Goal: Check status: Check status

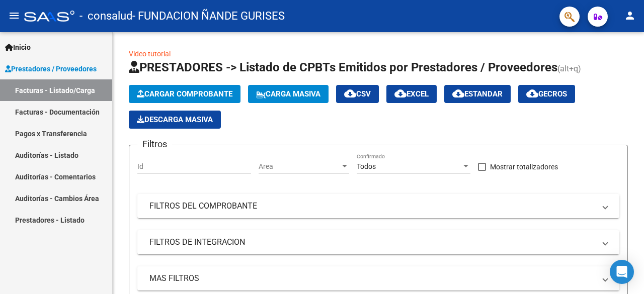
click at [56, 139] on link "Pagos x Transferencia" at bounding box center [56, 134] width 112 height 22
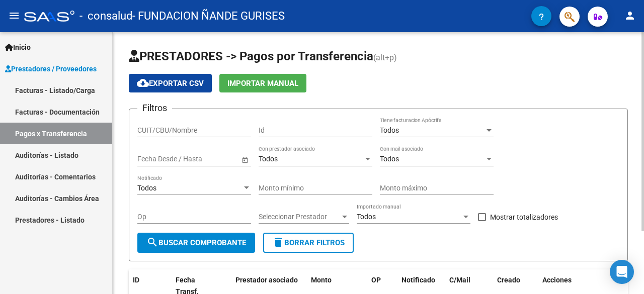
scroll to position [83, 0]
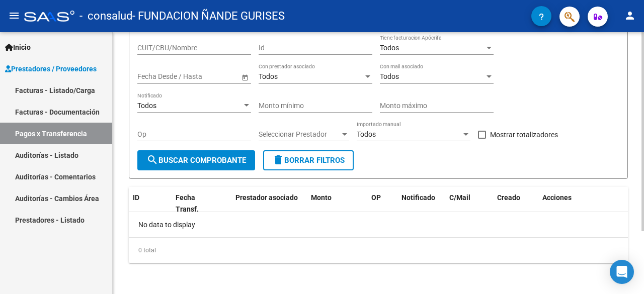
click at [643, 241] on div at bounding box center [642, 163] width 3 height 262
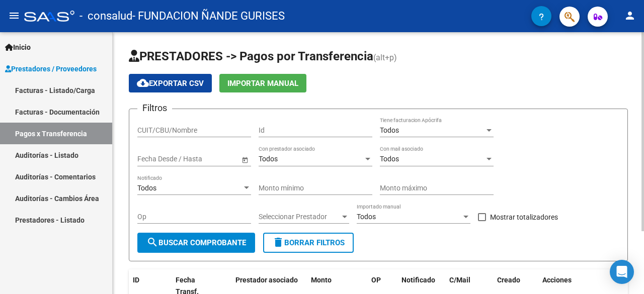
click at [643, 41] on div at bounding box center [642, 163] width 3 height 262
click at [191, 128] on input "CUIT/CBU/Nombre" at bounding box center [194, 130] width 114 height 9
type input "30712693904"
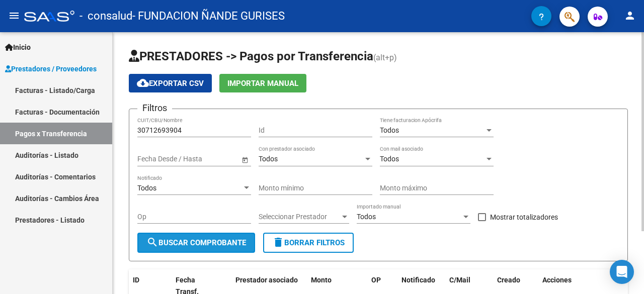
click at [224, 244] on span "search Buscar Comprobante" at bounding box center [196, 242] width 100 height 9
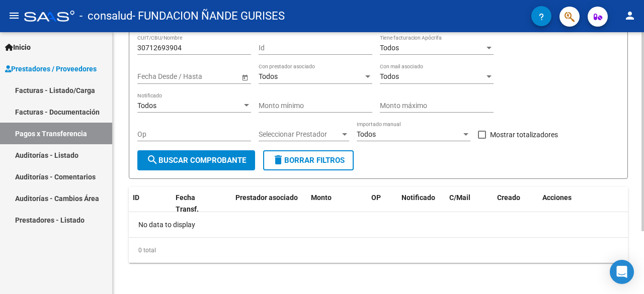
click at [643, 241] on div at bounding box center [642, 163] width 3 height 262
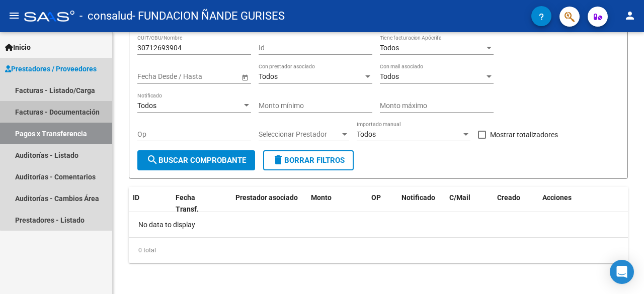
click at [67, 106] on link "Facturas - Documentación" at bounding box center [56, 112] width 112 height 22
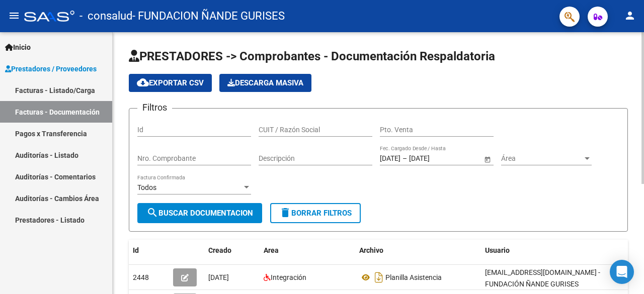
scroll to position [190, 0]
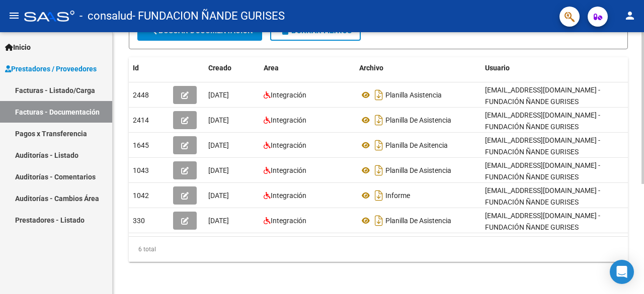
click at [643, 195] on div at bounding box center [642, 163] width 3 height 262
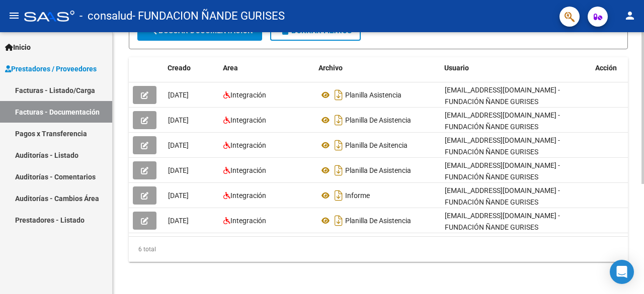
scroll to position [0, 54]
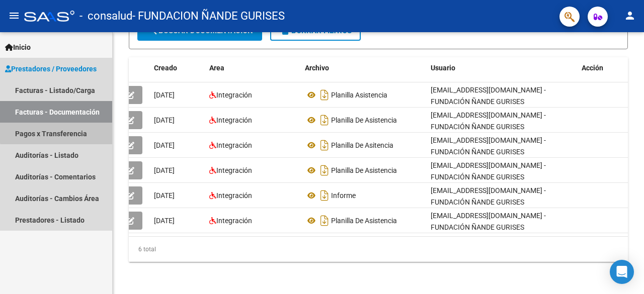
click at [63, 132] on link "Pagos x Transferencia" at bounding box center [56, 134] width 112 height 22
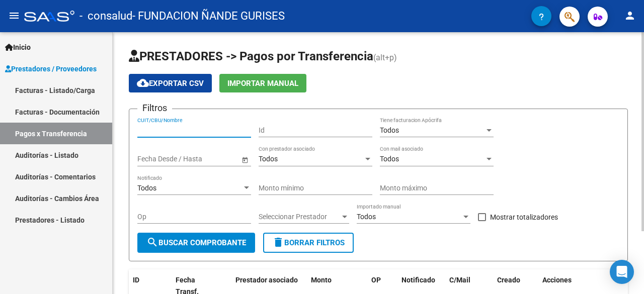
click at [184, 129] on input "CUIT/CBU/Nombre" at bounding box center [194, 130] width 114 height 9
type input "30712693904"
click at [245, 159] on span "Open calendar" at bounding box center [245, 159] width 24 height 24
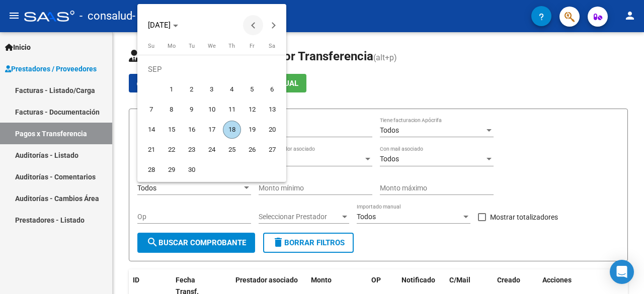
click at [251, 26] on span "Previous month" at bounding box center [253, 25] width 20 height 20
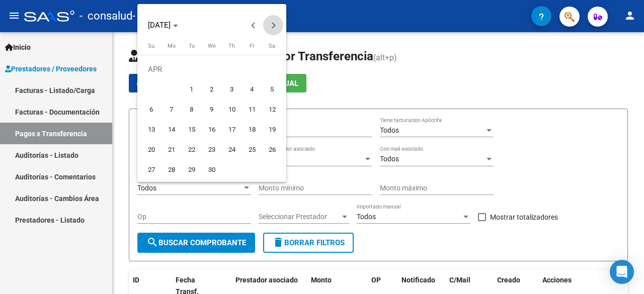
click at [268, 31] on span "Next month" at bounding box center [273, 25] width 20 height 20
click at [234, 66] on span "1" at bounding box center [232, 69] width 18 height 18
type input "[DATE]"
click at [230, 61] on span "1" at bounding box center [232, 69] width 18 height 18
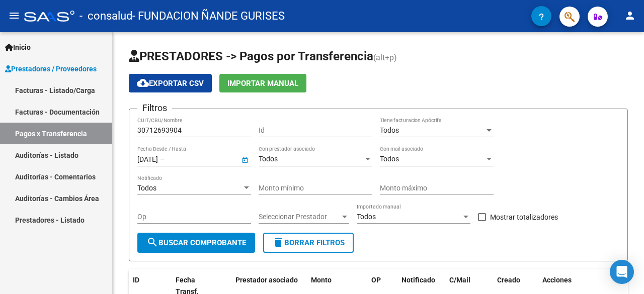
type input "[DATE]"
click at [243, 160] on span "Open calendar" at bounding box center [245, 159] width 24 height 24
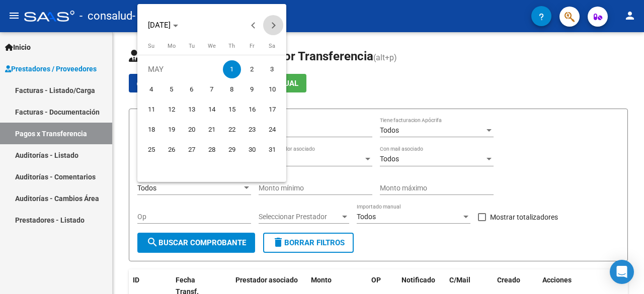
click at [279, 29] on span "Next month" at bounding box center [273, 25] width 20 height 20
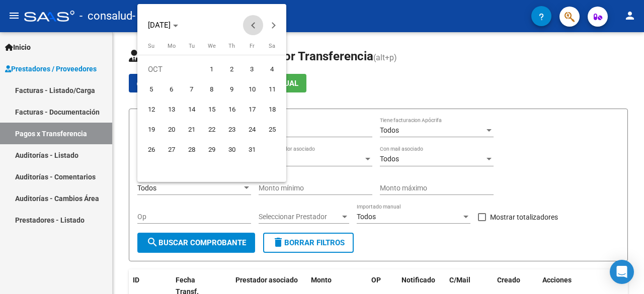
click at [258, 25] on span "Previous month" at bounding box center [253, 25] width 20 height 20
click at [268, 145] on span "30" at bounding box center [272, 150] width 18 height 18
type input "[DATE]"
click at [303, 151] on div at bounding box center [322, 147] width 644 height 294
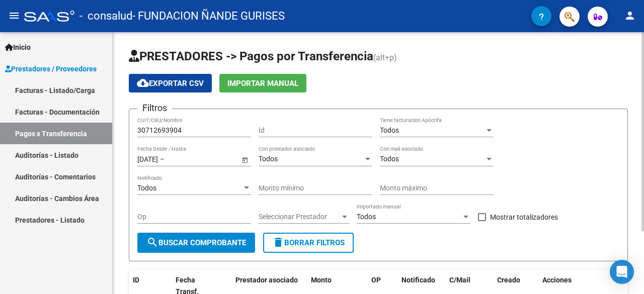
click at [244, 160] on span "Open calendar" at bounding box center [245, 159] width 24 height 24
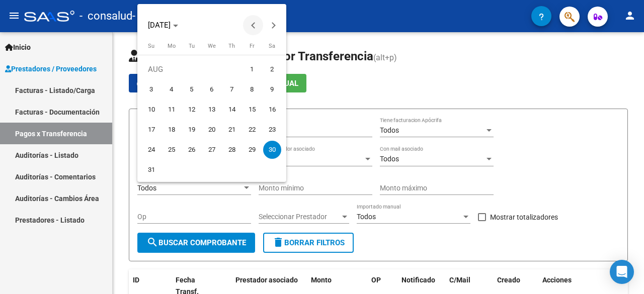
click at [259, 21] on span "Previous month" at bounding box center [253, 25] width 20 height 20
click at [270, 22] on span "Next month" at bounding box center [273, 25] width 20 height 20
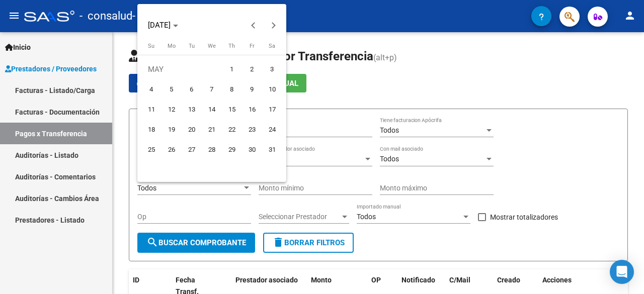
click at [235, 67] on span "1" at bounding box center [232, 69] width 18 height 18
type input "[DATE]"
click at [271, 28] on span "Next month" at bounding box center [273, 25] width 20 height 20
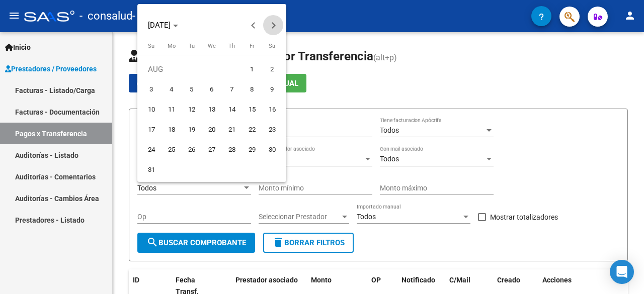
click at [271, 28] on span "Next month" at bounding box center [273, 25] width 20 height 20
click at [259, 28] on span "Previous month" at bounding box center [253, 25] width 20 height 20
click at [254, 71] on span "1" at bounding box center [252, 69] width 18 height 18
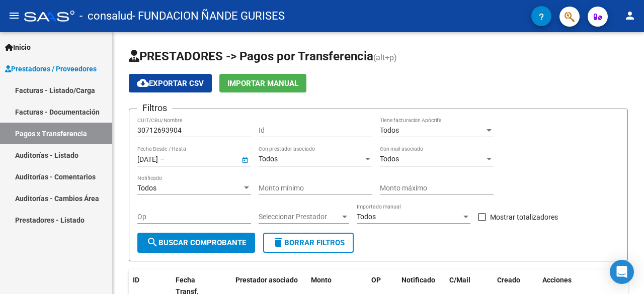
type input "[DATE]"
click at [485, 216] on span at bounding box center [482, 217] width 8 height 8
click at [482, 221] on input "Mostrar totalizadores" at bounding box center [481, 221] width 1 height 1
checkbox input "true"
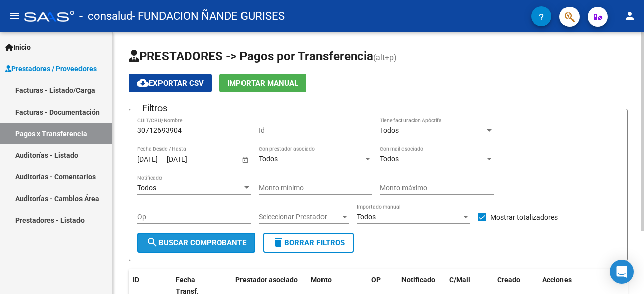
click at [224, 243] on span "search Buscar Comprobante" at bounding box center [196, 242] width 100 height 9
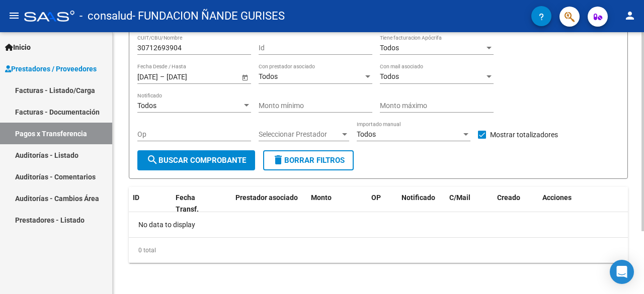
click at [643, 237] on div at bounding box center [642, 163] width 3 height 262
click at [643, 237] on div at bounding box center [642, 193] width 3 height 199
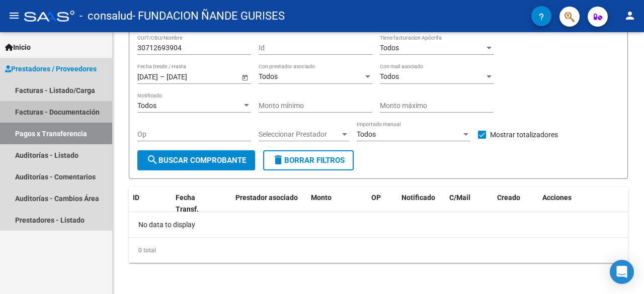
click at [74, 111] on link "Facturas - Documentación" at bounding box center [56, 112] width 112 height 22
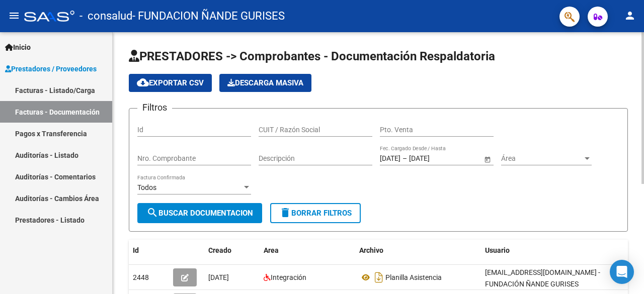
scroll to position [190, 0]
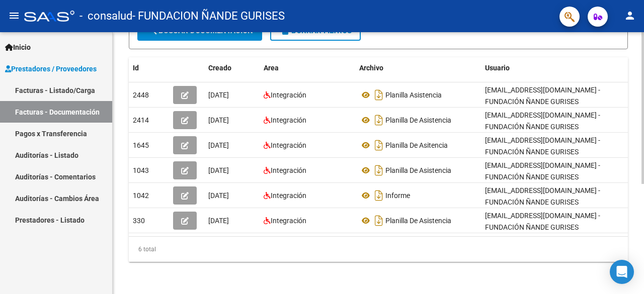
click at [643, 259] on div at bounding box center [642, 163] width 3 height 262
click at [643, 259] on div at bounding box center [642, 218] width 3 height 152
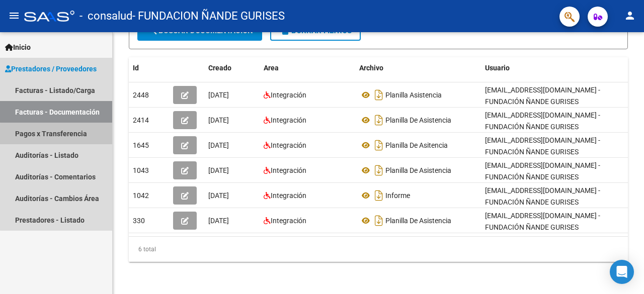
click at [67, 135] on link "Pagos x Transferencia" at bounding box center [56, 134] width 112 height 22
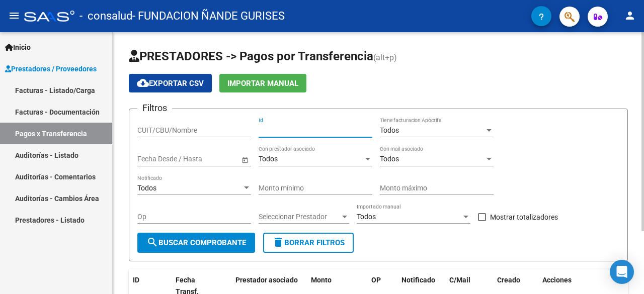
click at [286, 126] on input "Id" at bounding box center [316, 130] width 114 height 9
type input "330"
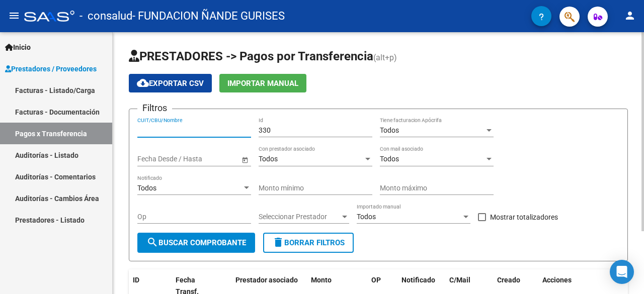
click at [206, 131] on input "CUIT/CBU/Nombre" at bounding box center [194, 130] width 114 height 9
type input "30712693904"
click at [245, 165] on span "Open calendar" at bounding box center [245, 159] width 24 height 24
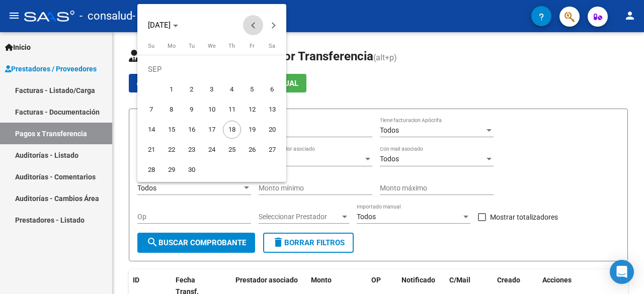
click at [250, 29] on span "Previous month" at bounding box center [253, 25] width 20 height 20
click at [231, 67] on span "1" at bounding box center [232, 69] width 18 height 18
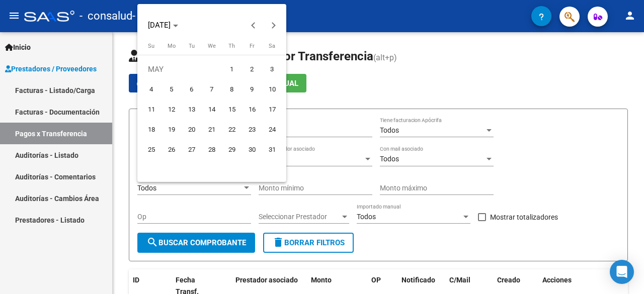
type input "[DATE]"
click at [275, 30] on span "Next month" at bounding box center [273, 25] width 20 height 20
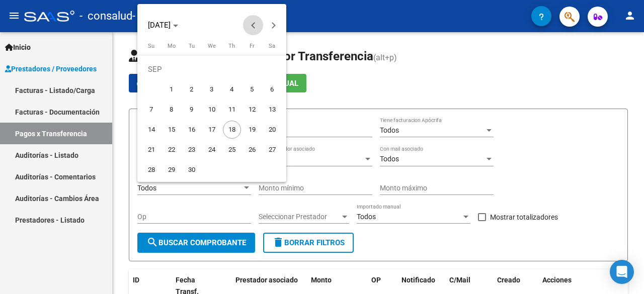
click at [260, 27] on span "Previous month" at bounding box center [253, 25] width 20 height 20
click at [260, 71] on span "1" at bounding box center [252, 69] width 18 height 18
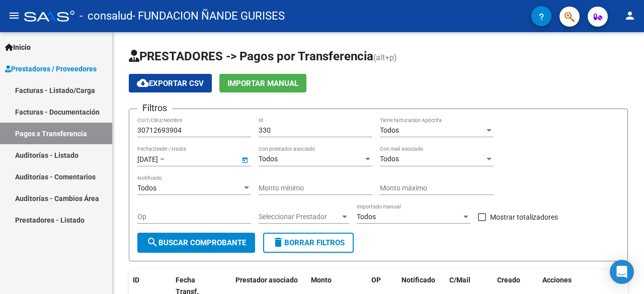
type input "[DATE]"
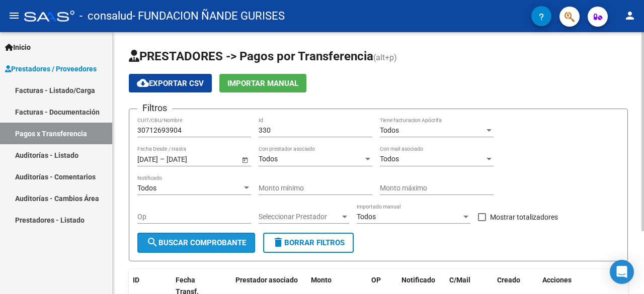
click at [211, 248] on button "search Buscar Comprobante" at bounding box center [196, 243] width 118 height 20
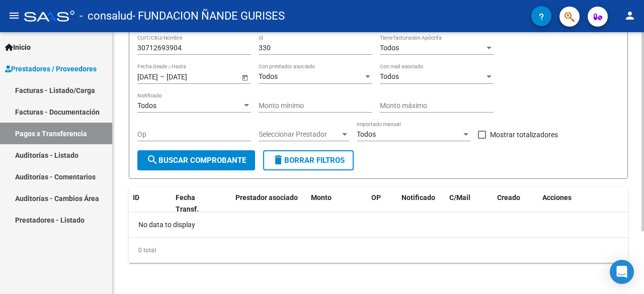
click at [643, 243] on div at bounding box center [642, 163] width 3 height 262
click at [643, 243] on div at bounding box center [642, 193] width 3 height 199
